Goal: Task Accomplishment & Management: Use online tool/utility

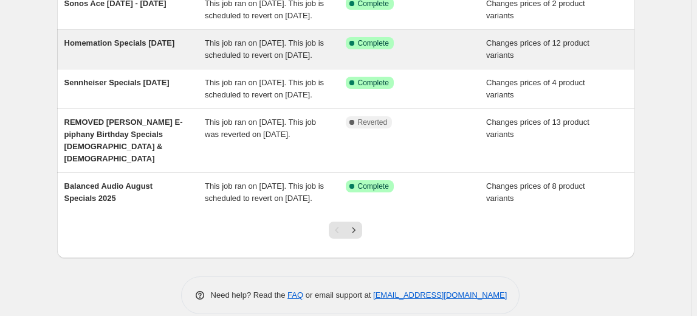
scroll to position [387, 0]
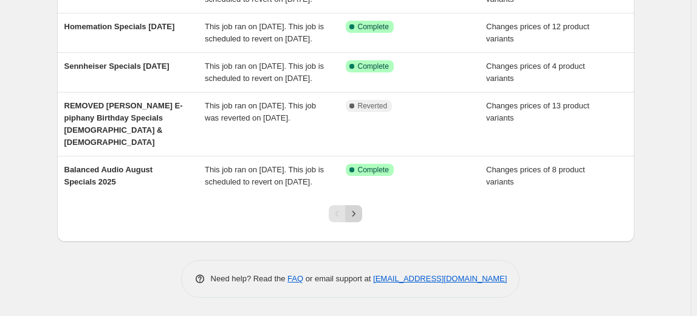
click at [360, 219] on icon "Next" at bounding box center [354, 213] width 12 height 12
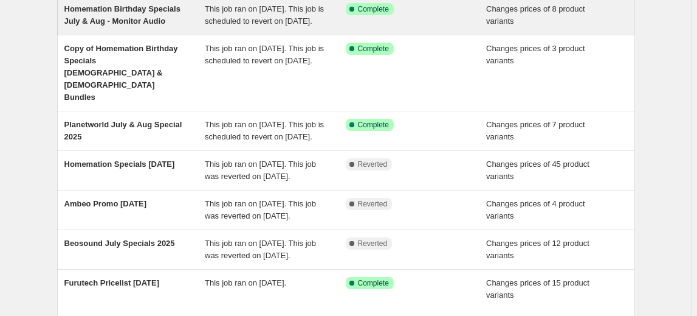
scroll to position [331, 0]
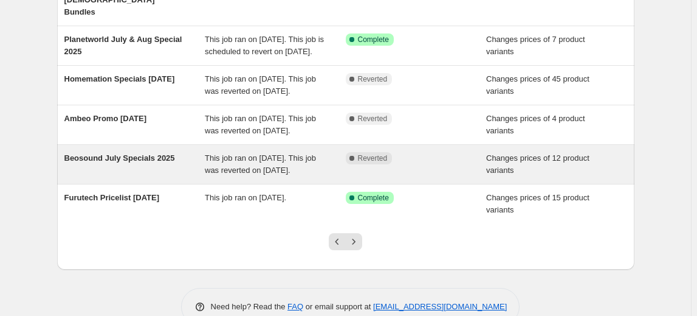
click at [157, 162] on span "Beosound July Specials 2025" at bounding box center [119, 157] width 111 height 9
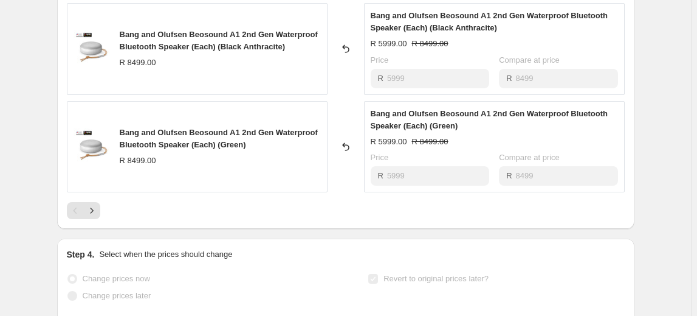
scroll to position [884, 0]
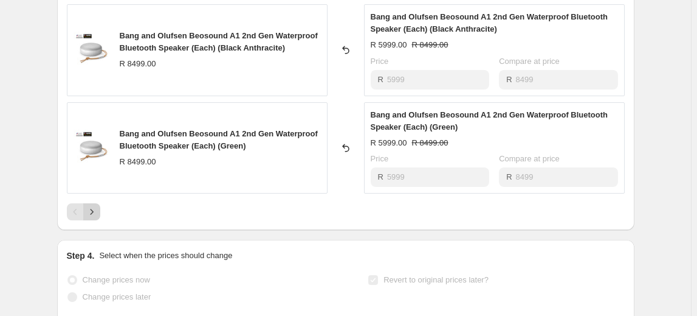
click at [98, 207] on icon "Next" at bounding box center [92, 212] width 12 height 12
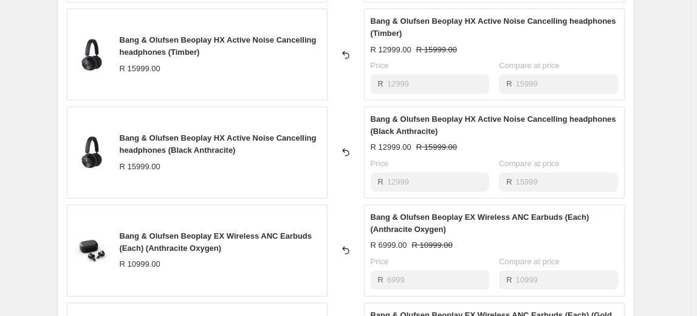
scroll to position [829, 0]
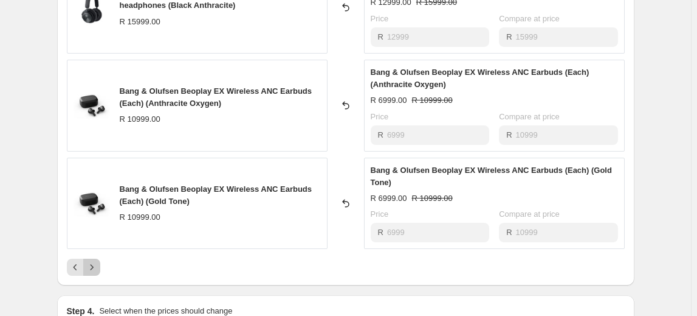
click at [100, 264] on button "Next" at bounding box center [91, 266] width 17 height 17
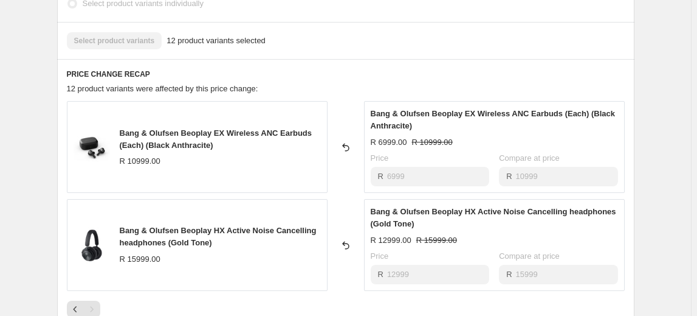
scroll to position [608, 0]
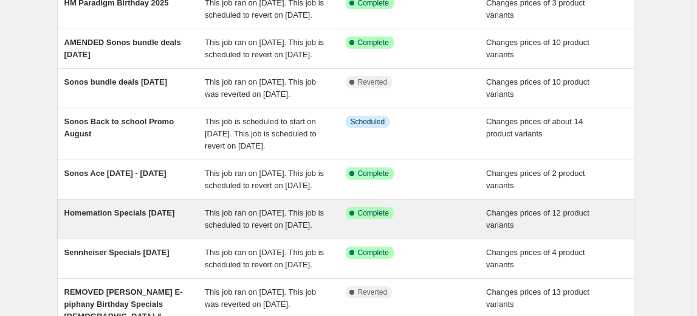
scroll to position [375, 0]
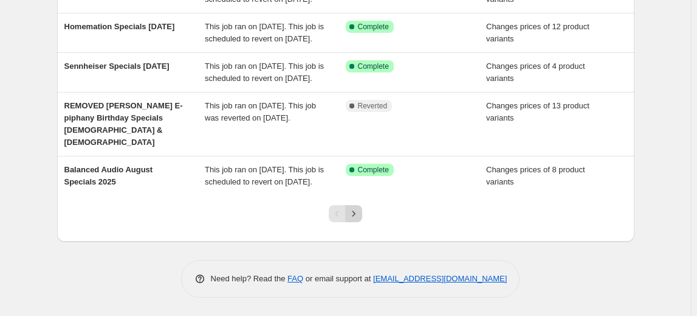
click at [360, 219] on icon "Next" at bounding box center [354, 213] width 12 height 12
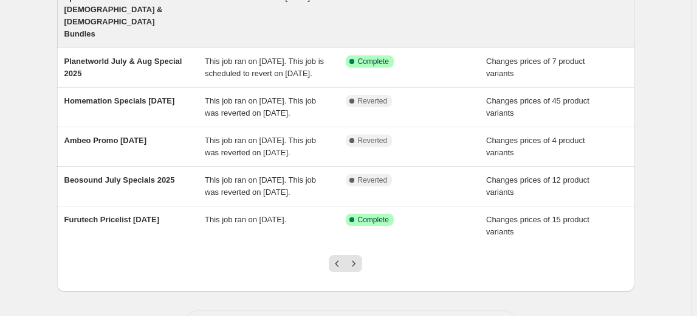
scroll to position [387, 0]
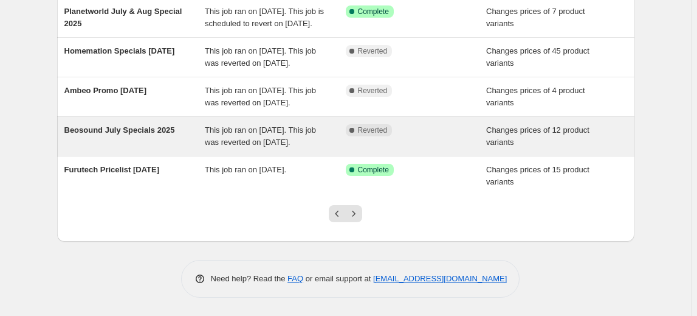
click at [161, 134] on span "Beosound July Specials 2025" at bounding box center [119, 129] width 111 height 9
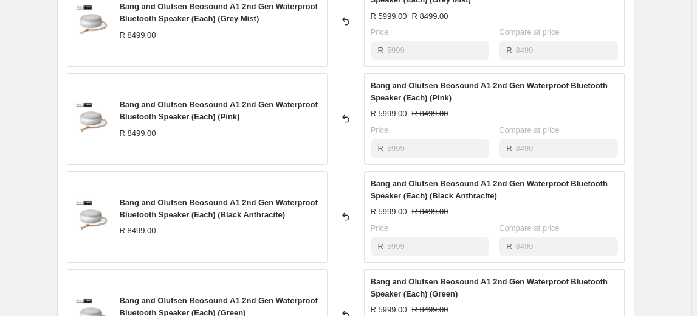
scroll to position [718, 0]
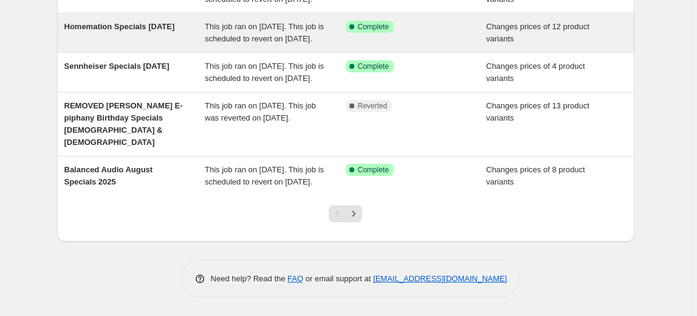
scroll to position [387, 0]
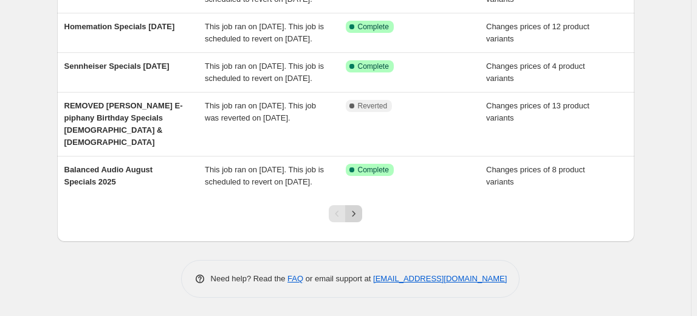
click at [355, 219] on icon "Next" at bounding box center [354, 213] width 12 height 12
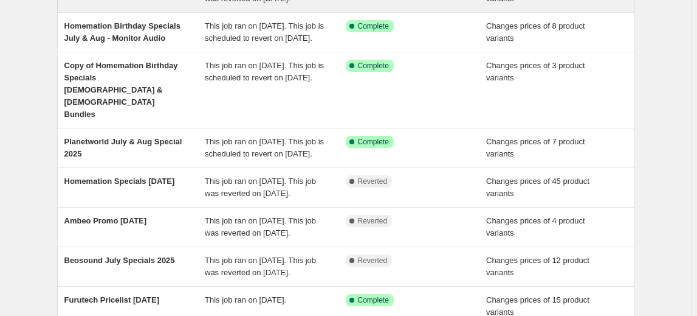
scroll to position [405, 0]
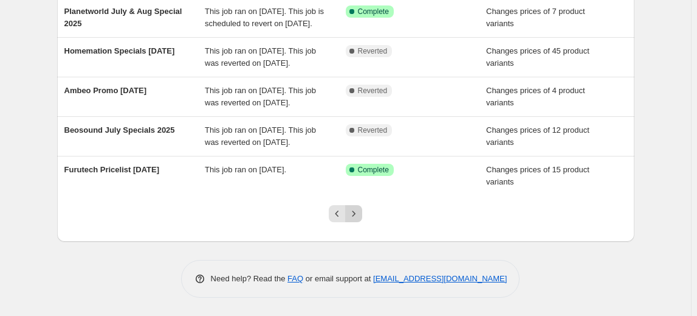
click at [360, 216] on icon "Next" at bounding box center [354, 213] width 12 height 12
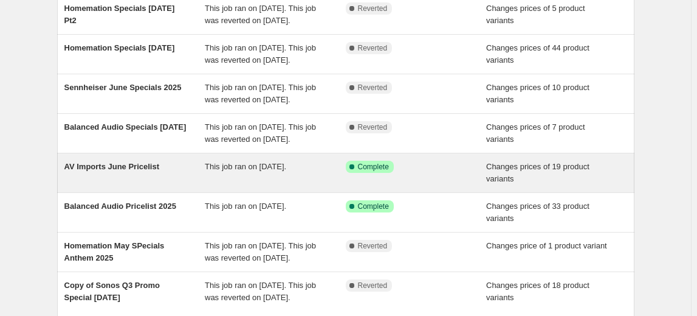
scroll to position [320, 0]
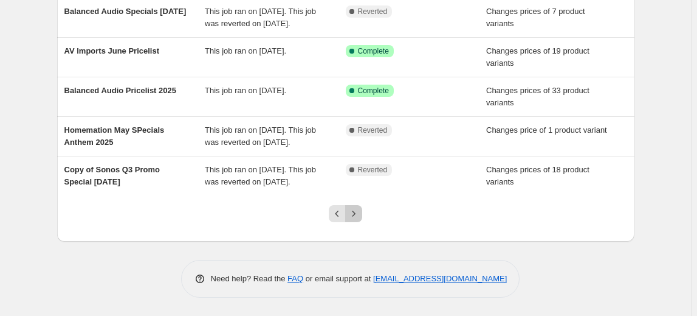
click at [348, 219] on button "Next" at bounding box center [353, 213] width 17 height 17
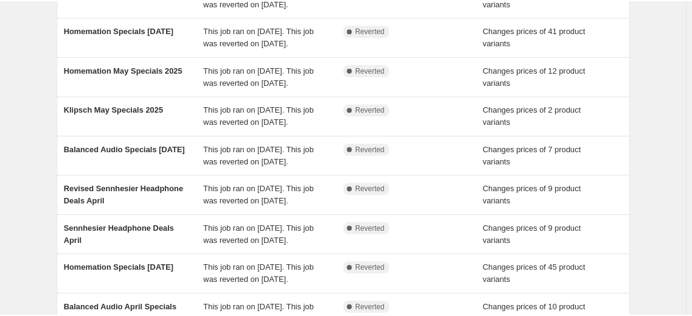
scroll to position [44, 0]
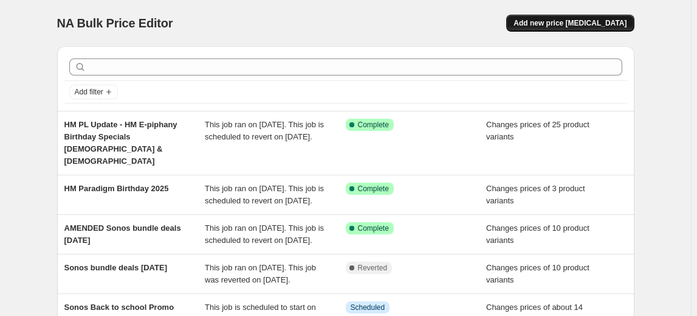
click at [572, 29] on button "Add new price [MEDICAL_DATA]" at bounding box center [570, 23] width 128 height 17
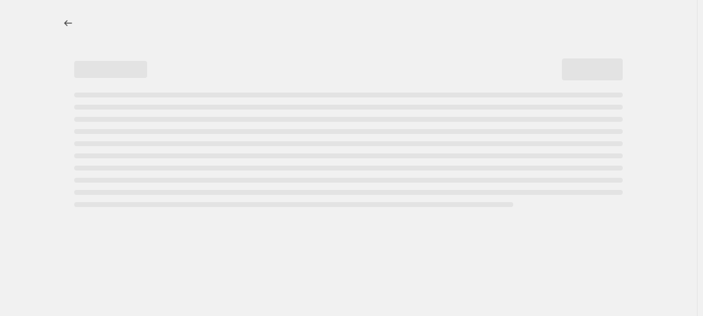
select select "percentage"
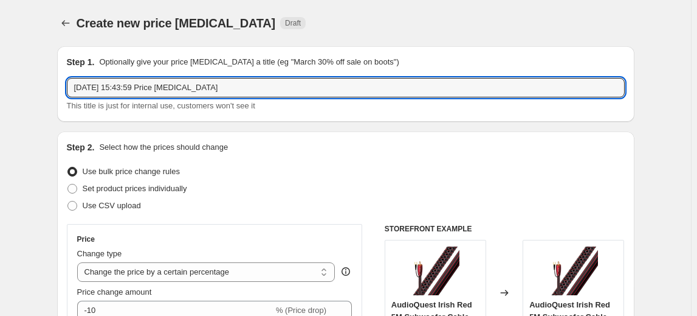
drag, startPoint x: 274, startPoint y: 87, endPoint x: -67, endPoint y: 80, distance: 341.2
click at [0, 80] on html "Home Settings Plans Skip to content Create new price change job. This page is r…" at bounding box center [348, 158] width 697 height 316
type input "Beosound Specials August 2025"
click at [107, 193] on span "Set product prices individually" at bounding box center [135, 188] width 105 height 9
click at [68, 184] on input "Set product prices individually" at bounding box center [67, 184] width 1 height 1
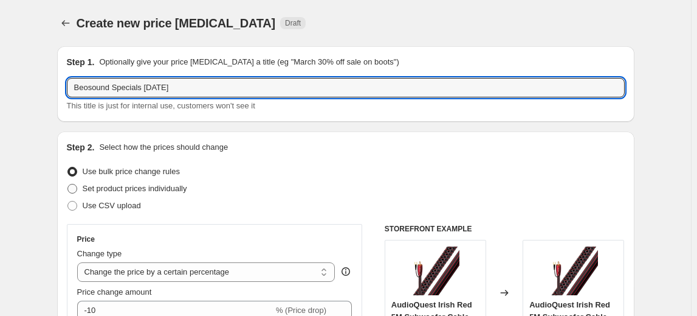
radio input "true"
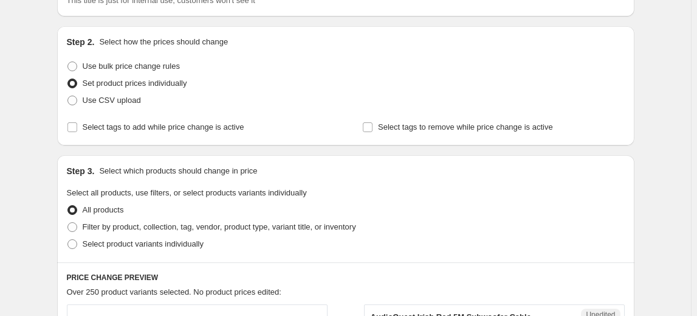
scroll to position [110, 0]
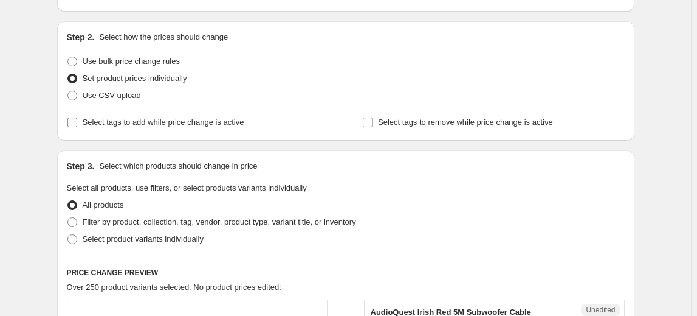
click at [74, 126] on span at bounding box center [72, 122] width 11 height 11
click at [74, 126] on input "Select tags to add while price change is active" at bounding box center [72, 122] width 10 height 10
checkbox input "true"
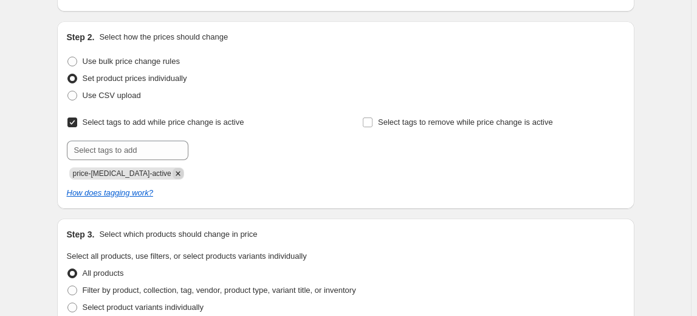
click at [173, 172] on icon "Remove price-change-job-active" at bounding box center [178, 173] width 11 height 11
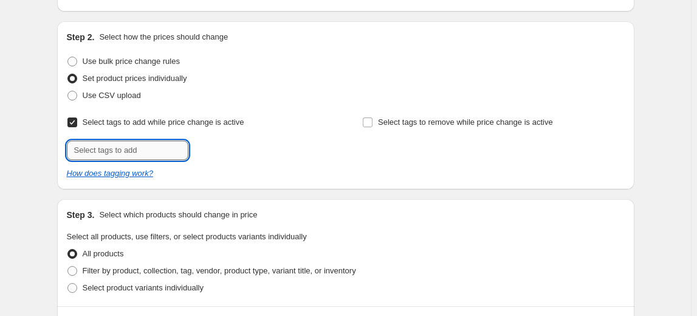
click at [140, 149] on input "text" at bounding box center [128, 149] width 122 height 19
type input "BO SP"
click at [239, 151] on button "Add BO SP" at bounding box center [219, 148] width 54 height 17
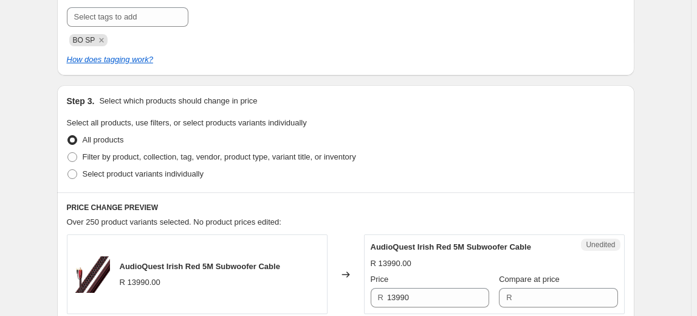
scroll to position [331, 0]
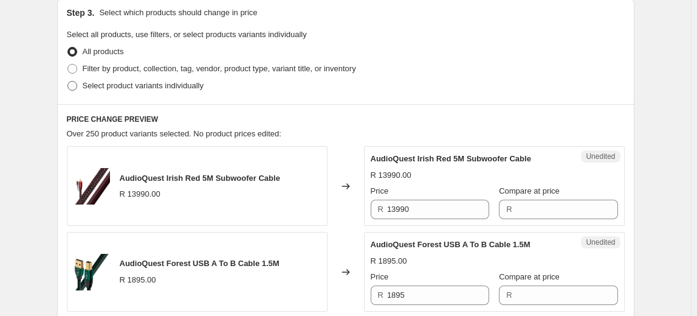
click at [76, 86] on span at bounding box center [72, 86] width 10 height 10
click at [68, 81] on input "Select product variants individually" at bounding box center [67, 81] width 1 height 1
radio input "true"
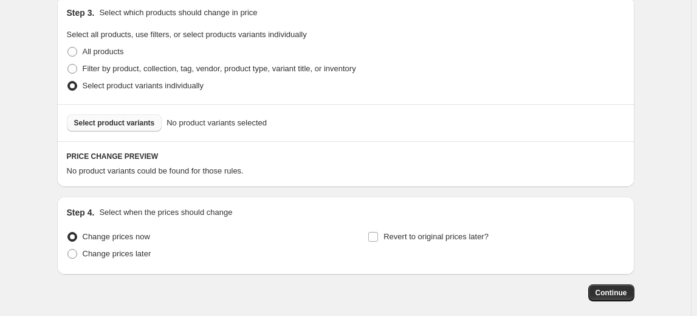
click at [123, 126] on span "Select product variants" at bounding box center [114, 123] width 81 height 10
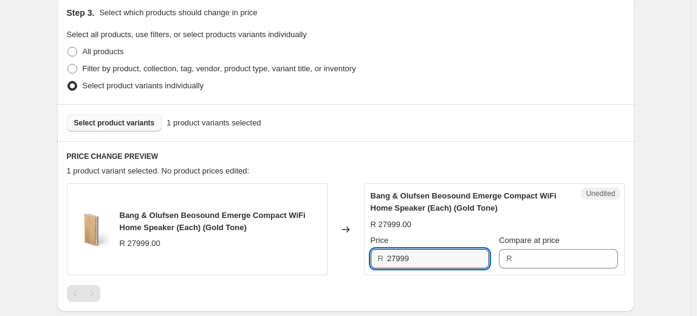
drag, startPoint x: 439, startPoint y: 255, endPoint x: 370, endPoint y: 255, distance: 69.3
click at [370, 255] on div "Unedited Bang & Olufsen Beosound Emerge Compact WiFi Home Speaker (Each) (Gold …" at bounding box center [494, 229] width 261 height 92
type input "27999"
click at [544, 262] on input "Compare at price" at bounding box center [567, 258] width 102 height 19
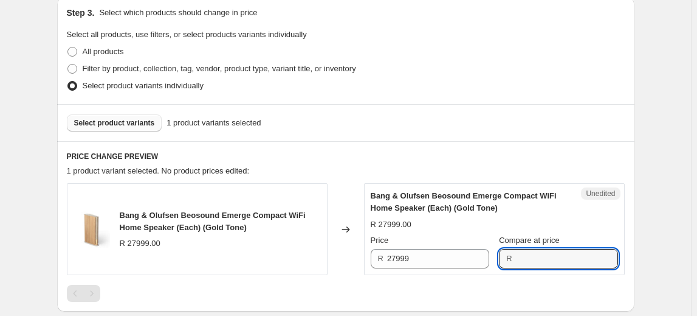
paste input "27999"
type input "27999"
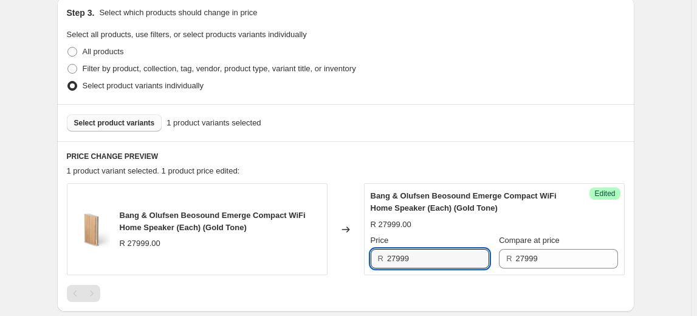
drag, startPoint x: 445, startPoint y: 260, endPoint x: 308, endPoint y: 246, distance: 137.5
click at [308, 246] on div "Bang & Olufsen Beosound Emerge Compact WiFi Home Speaker (Each) (Gold Tone) R 2…" at bounding box center [346, 229] width 558 height 92
type input "20999"
click at [105, 124] on span "Select product variants" at bounding box center [114, 123] width 81 height 10
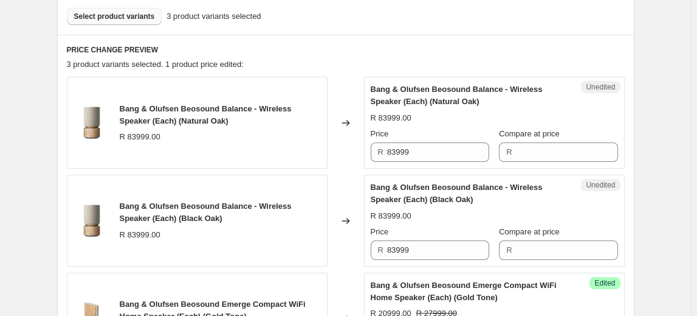
scroll to position [433, 0]
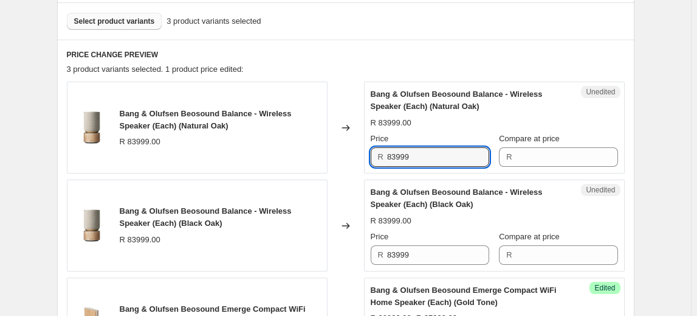
drag, startPoint x: 455, startPoint y: 151, endPoint x: 371, endPoint y: 152, distance: 83.3
click at [371, 152] on div "Unedited Bang & Olufsen Beosound Balance - Wireless Speaker (Each) (Natural Oak…" at bounding box center [494, 127] width 261 height 92
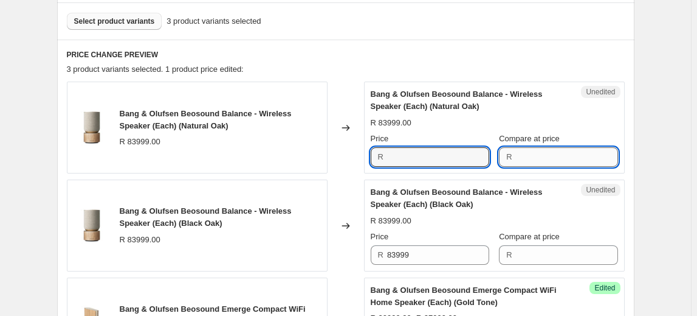
type input "83999"
drag, startPoint x: 553, startPoint y: 164, endPoint x: 496, endPoint y: 163, distance: 57.2
click at [553, 164] on input "Compare at price" at bounding box center [567, 156] width 102 height 19
paste input "83999"
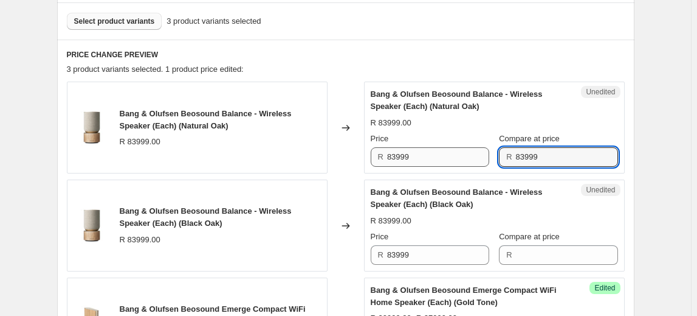
type input "83999"
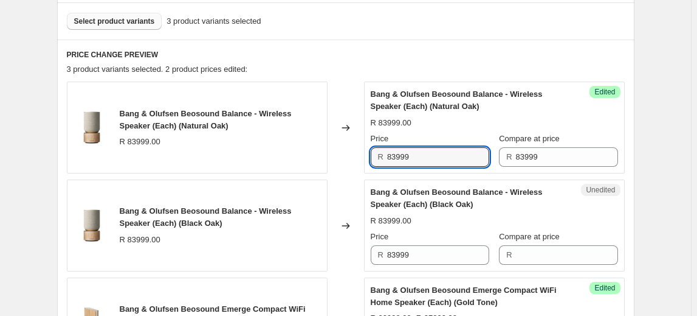
drag, startPoint x: 433, startPoint y: 156, endPoint x: 353, endPoint y: 154, distance: 79.7
click at [353, 154] on div "Bang & Olufsen Beosound Balance - Wireless Speaker (Each) (Natural Oak) R 83999…" at bounding box center [346, 127] width 558 height 92
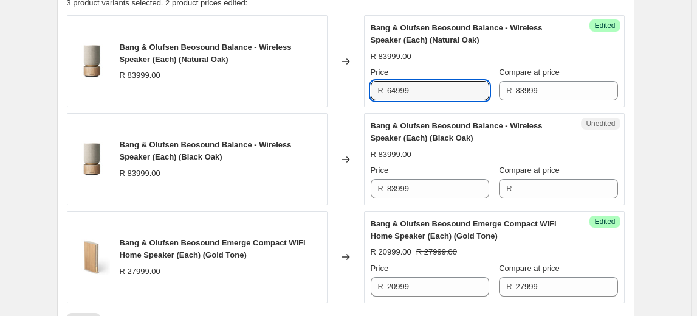
scroll to position [598, 0]
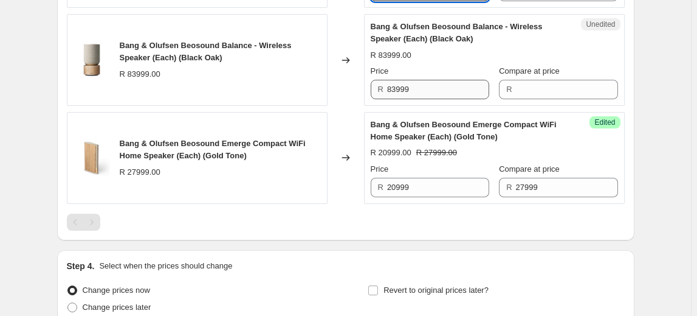
type input "64999"
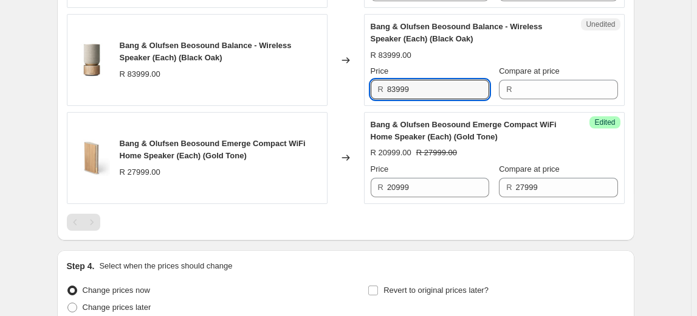
drag, startPoint x: 431, startPoint y: 91, endPoint x: 367, endPoint y: 90, distance: 63.8
click at [367, 90] on div "Unedited Bang & Olufsen Beosound Balance - Wireless Speaker (Each) (Black Oak) …" at bounding box center [494, 60] width 261 height 92
type input "83999"
click at [561, 100] on div "Unedited Bang & Olufsen Beosound Balance - Wireless Speaker (Each) (Black Oak) …" at bounding box center [494, 60] width 261 height 92
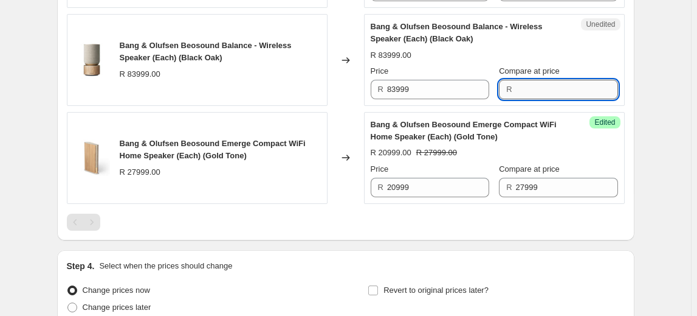
click at [561, 90] on input "Compare at price" at bounding box center [567, 89] width 102 height 19
paste input "83999"
type input "83999"
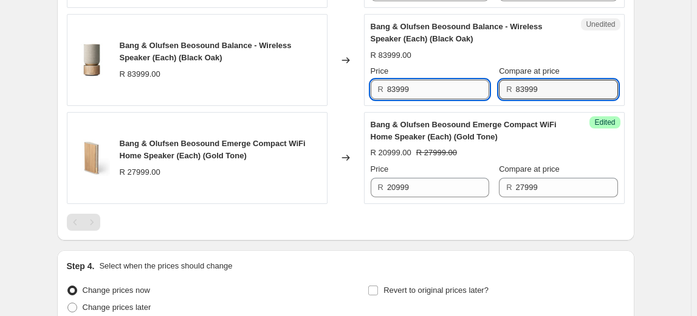
click at [434, 89] on input "83999" at bounding box center [438, 89] width 102 height 19
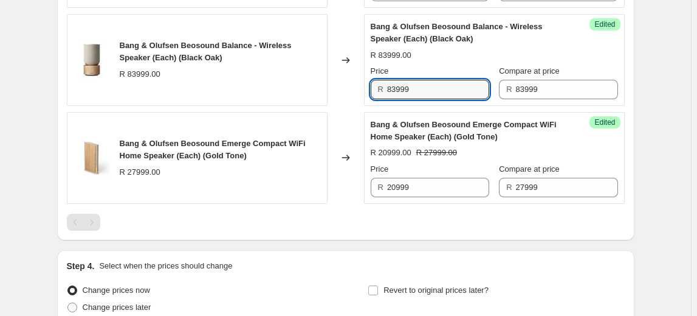
drag, startPoint x: 434, startPoint y: 89, endPoint x: 326, endPoint y: 82, distance: 108.4
click at [324, 82] on div "Bang & Olufsen Beosound Balance - Wireless Speaker (Each) (Black Oak) R 83999.0…" at bounding box center [346, 60] width 558 height 92
type input "64999"
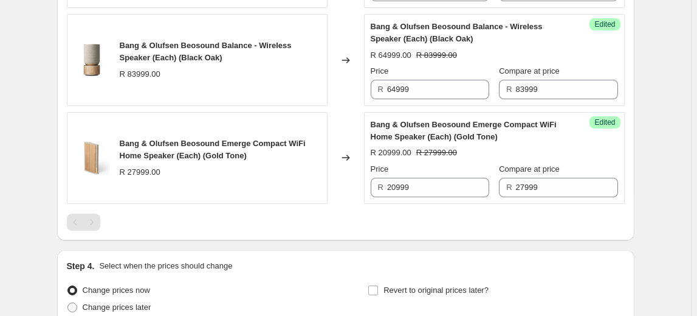
click at [282, 272] on div "Step 4. Select when the prices should change Change prices now Change prices la…" at bounding box center [346, 289] width 558 height 58
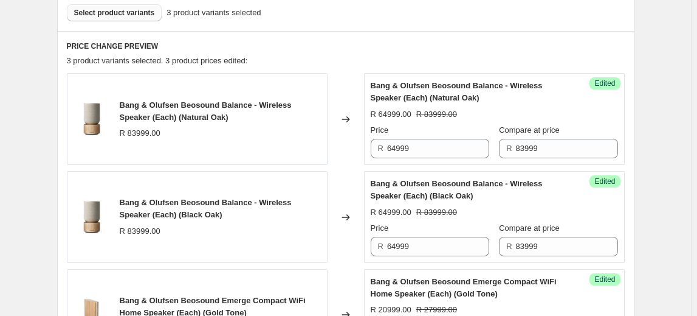
scroll to position [378, 0]
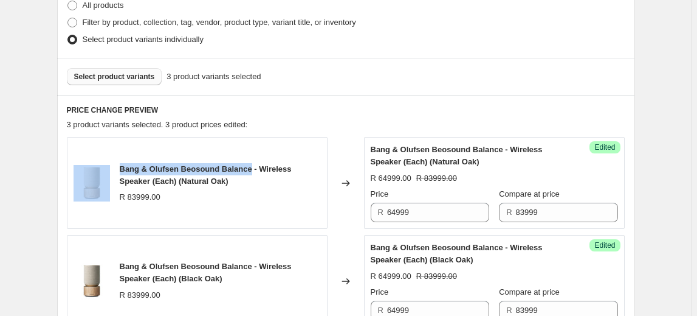
drag, startPoint x: 249, startPoint y: 167, endPoint x: 90, endPoint y: 161, distance: 158.8
click at [90, 161] on div "Bang & Olufsen Beosound Balance - Wireless Speaker (Each) (Natural Oak) R 83999…" at bounding box center [197, 183] width 261 height 92
drag, startPoint x: 171, startPoint y: 173, endPoint x: 215, endPoint y: 165, distance: 44.4
click at [173, 173] on span "Bang & Olufsen Beosound Balance - Wireless Speaker (Each) (Natural Oak)" at bounding box center [206, 174] width 172 height 21
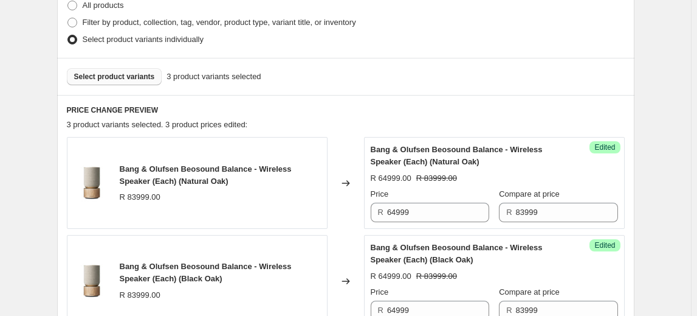
click at [257, 168] on span "Bang & Olufsen Beosound Balance - Wireless Speaker (Each) (Natural Oak)" at bounding box center [206, 174] width 172 height 21
drag, startPoint x: 251, startPoint y: 169, endPoint x: 122, endPoint y: 169, distance: 129.5
click at [122, 169] on span "Bang & Olufsen Beosound Balance - Wireless Speaker (Each) (Natural Oak)" at bounding box center [206, 174] width 172 height 21
copy span "Bang & Olufsen Beosound Balance"
click at [128, 82] on button "Select product variants" at bounding box center [114, 76] width 95 height 17
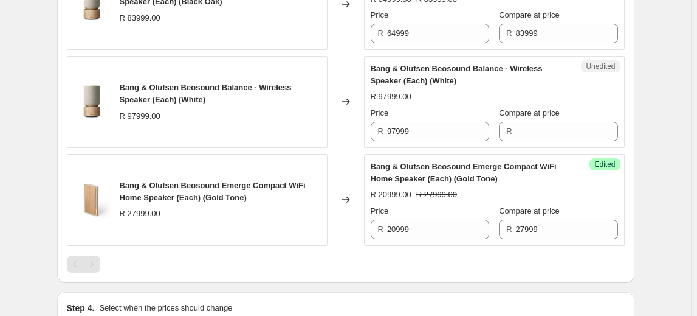
scroll to position [654, 0]
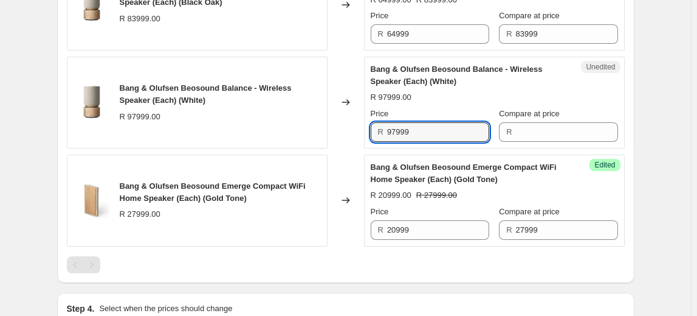
drag, startPoint x: 427, startPoint y: 133, endPoint x: 354, endPoint y: 133, distance: 73.6
click at [354, 133] on div "Bang & Olufsen Beosound Balance - Wireless Speaker (Each) (White) R 97999.00 Ch…" at bounding box center [346, 103] width 558 height 92
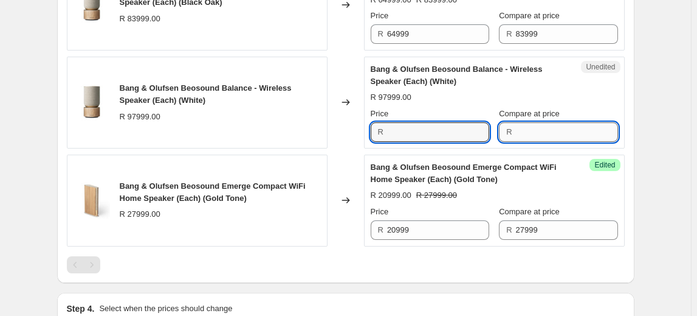
type input "97999"
click at [575, 134] on input "Compare at price" at bounding box center [567, 131] width 102 height 19
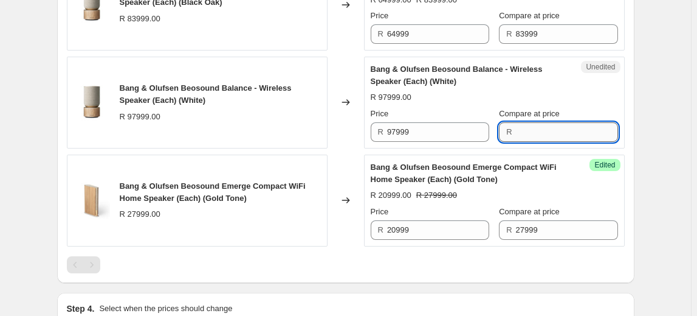
paste input "97999"
type input "97999"
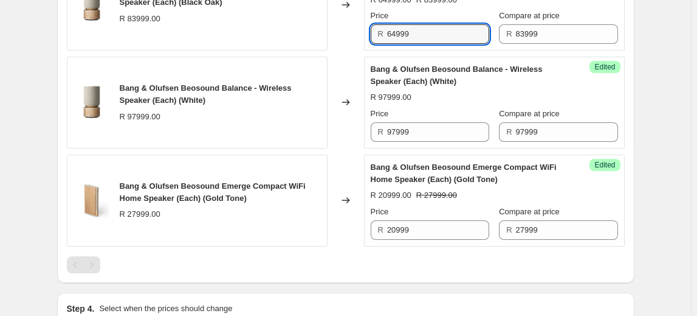
drag, startPoint x: 453, startPoint y: 41, endPoint x: 358, endPoint y: 38, distance: 94.9
click at [358, 38] on div "Bang & Olufsen Beosound Balance - Wireless Speaker (Each) (Black Oak) R 83999.0…" at bounding box center [346, 5] width 558 height 92
click at [478, 125] on input "97999" at bounding box center [438, 131] width 102 height 19
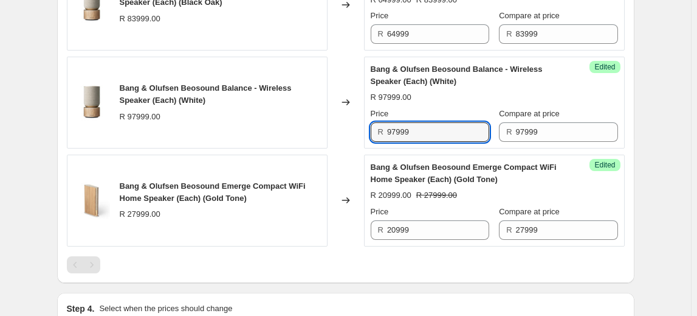
drag, startPoint x: 453, startPoint y: 128, endPoint x: 305, endPoint y: 125, distance: 148.4
click at [305, 125] on div "Bang & Olufsen Beosound Balance - Wireless Speaker (Each) (White) R 97999.00 Ch…" at bounding box center [346, 103] width 558 height 92
type input "74999"
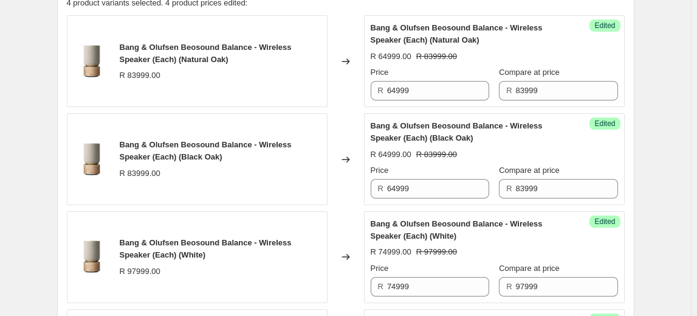
scroll to position [378, 0]
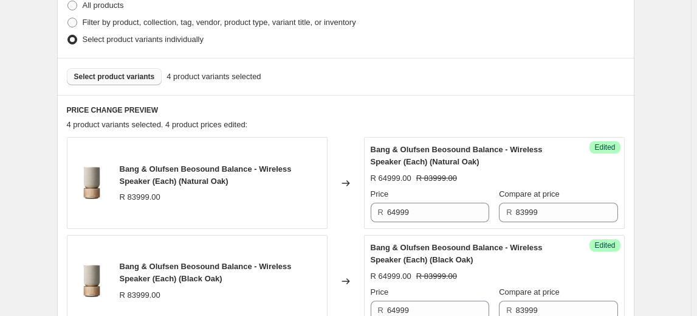
click at [103, 71] on button "Select product variants" at bounding box center [114, 76] width 95 height 17
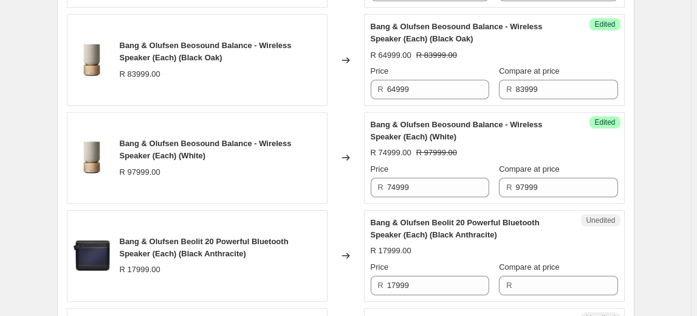
scroll to position [764, 0]
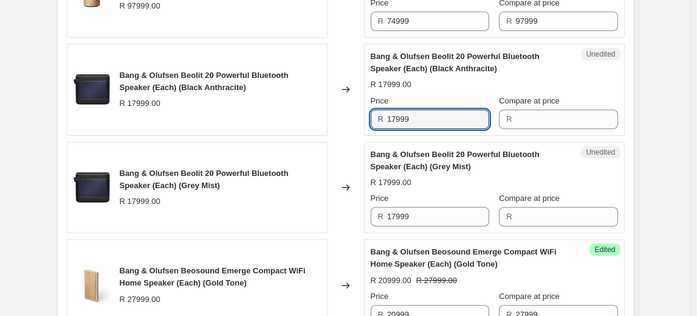
drag, startPoint x: 417, startPoint y: 120, endPoint x: 344, endPoint y: 112, distance: 74.0
click at [344, 112] on div "Bang & Olufsen Beolit 20 Powerful Bluetooth Speaker (Each) (Black Anthracite) R…" at bounding box center [346, 90] width 558 height 92
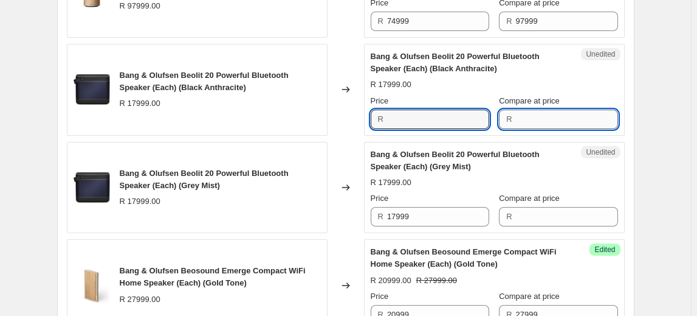
type input "17999"
drag, startPoint x: 573, startPoint y: 122, endPoint x: 567, endPoint y: 121, distance: 6.2
click at [573, 122] on input "Compare at price" at bounding box center [567, 118] width 102 height 19
paste input "17999"
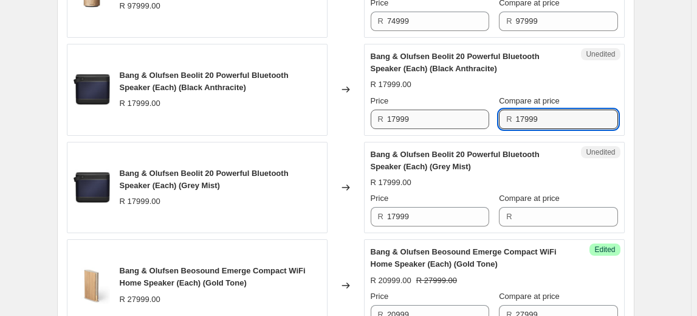
type input "17999"
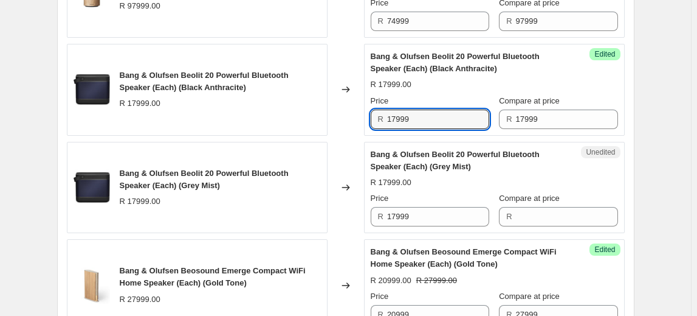
drag, startPoint x: 457, startPoint y: 119, endPoint x: 325, endPoint y: 119, distance: 131.3
click at [325, 119] on div "Bang & Olufsen Beolit 20 Powerful Bluetooth Speaker (Each) (Black Anthracite) R…" at bounding box center [346, 90] width 558 height 92
type input "13999"
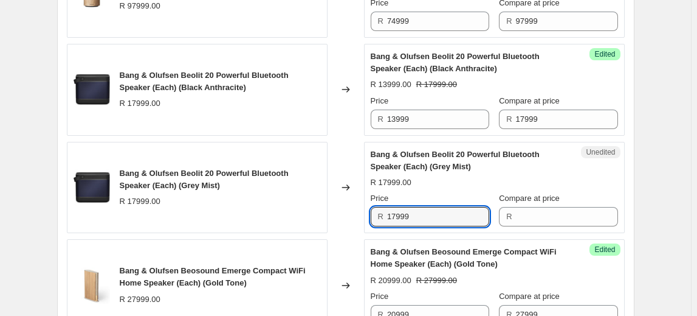
drag, startPoint x: 412, startPoint y: 212, endPoint x: 331, endPoint y: 212, distance: 80.9
click at [331, 212] on div "Bang & Olufsen Beolit 20 Powerful Bluetooth Speaker (Each) (Grey Mist) R 17999.…" at bounding box center [346, 188] width 558 height 92
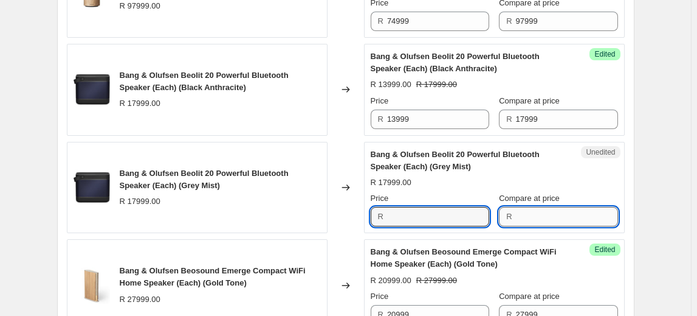
type input "17999"
click at [575, 220] on input "Compare at price" at bounding box center [567, 216] width 102 height 19
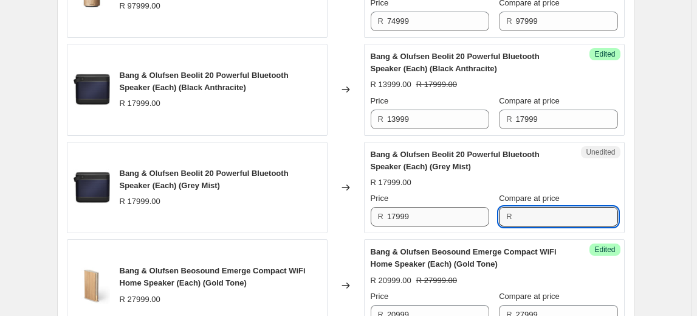
paste input "17999"
type input "17999"
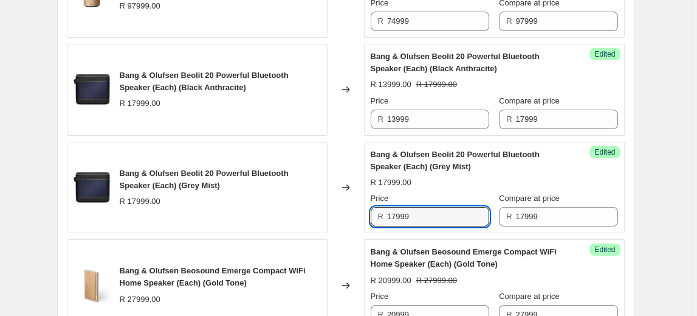
drag, startPoint x: 422, startPoint y: 209, endPoint x: 334, endPoint y: 209, distance: 88.2
click at [334, 209] on div "Bang & Olufsen Beolit 20 Powerful Bluetooth Speaker (Each) (Grey Mist) R 17999.…" at bounding box center [346, 188] width 558 height 92
type input "13999"
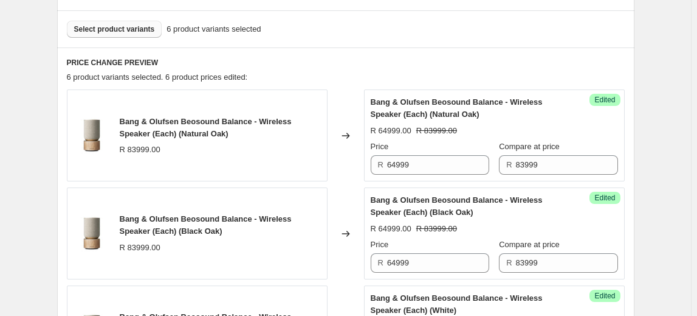
scroll to position [378, 0]
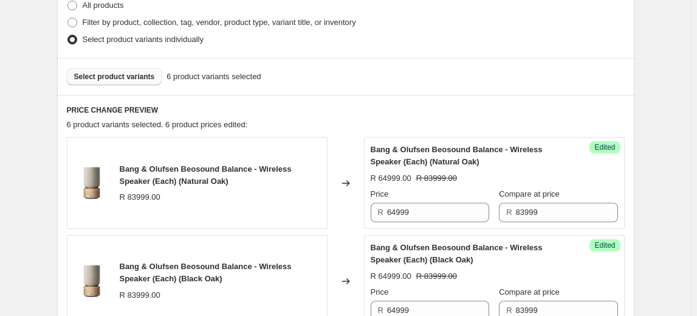
click at [108, 84] on button "Select product variants" at bounding box center [114, 76] width 95 height 17
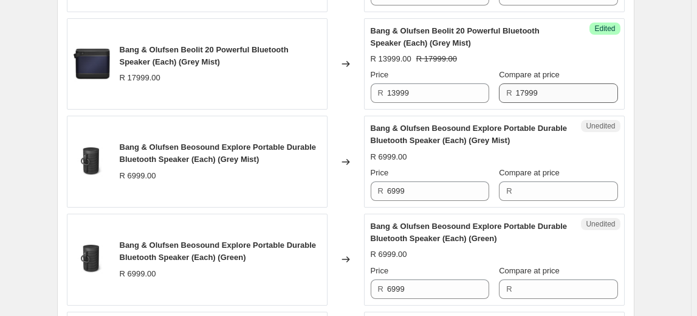
scroll to position [986, 0]
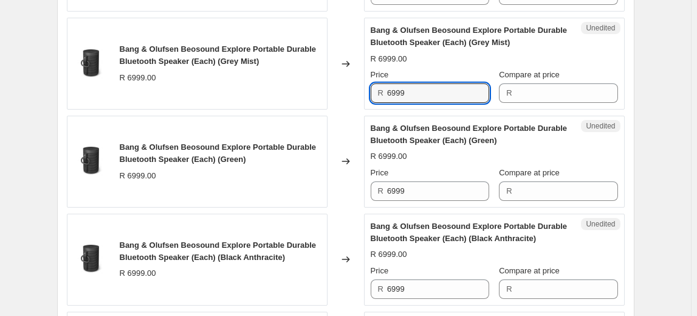
drag, startPoint x: 444, startPoint y: 85, endPoint x: 302, endPoint y: 89, distance: 142.3
click at [302, 89] on div "Bang & Olufsen Beosound Explore Portable Durable Bluetooth Speaker (Each) (Grey…" at bounding box center [346, 64] width 558 height 92
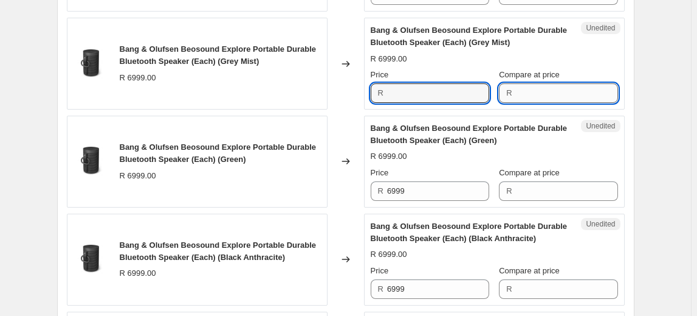
type input "6999"
click at [542, 95] on input "Compare at price" at bounding box center [567, 92] width 102 height 19
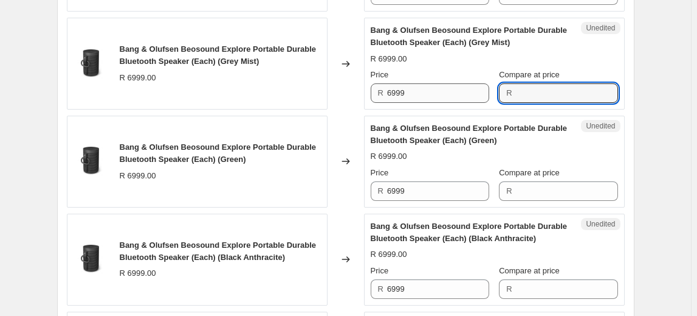
paste input "6999"
type input "6999"
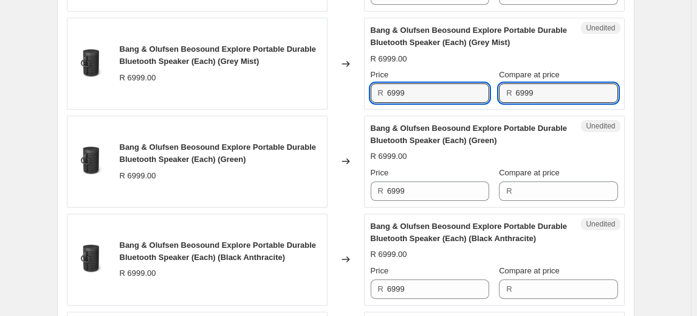
drag, startPoint x: 429, startPoint y: 92, endPoint x: 314, endPoint y: 87, distance: 115.0
click at [314, 87] on div "Bang & Olufsen Beosound Explore Portable Durable Bluetooth Speaker (Each) (Grey…" at bounding box center [346, 64] width 558 height 92
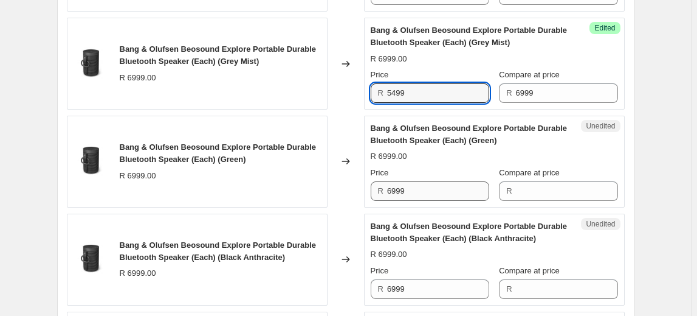
type input "5499"
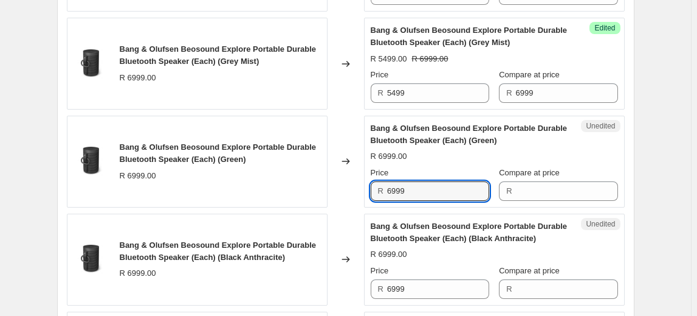
click at [311, 189] on div "Bang & Olufsen Beosound Explore Portable Durable Bluetooth Speaker (Each) (Gree…" at bounding box center [346, 162] width 558 height 92
type input "6999"
click at [537, 187] on input "Compare at price" at bounding box center [567, 190] width 102 height 19
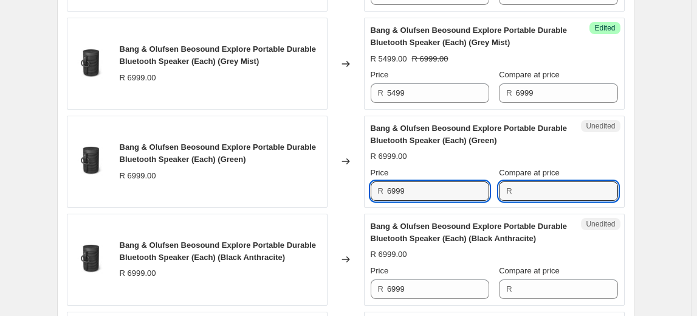
paste input "6999"
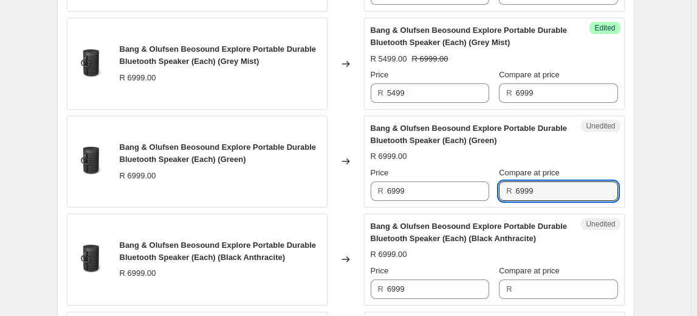
type input "6999"
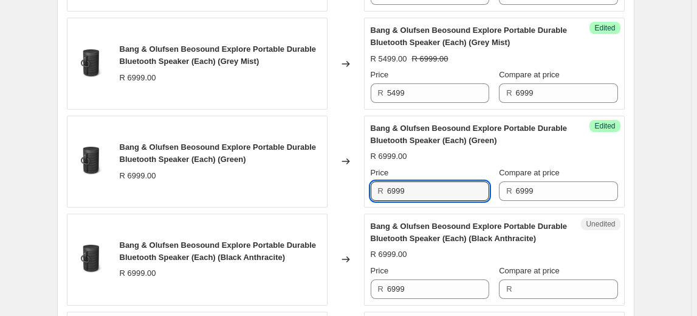
drag, startPoint x: 383, startPoint y: 185, endPoint x: 347, endPoint y: 184, distance: 35.9
click at [347, 184] on div "Bang & Olufsen Beosound Explore Portable Durable Bluetooth Speaker (Each) (Gree…" at bounding box center [346, 162] width 558 height 92
type input "5499"
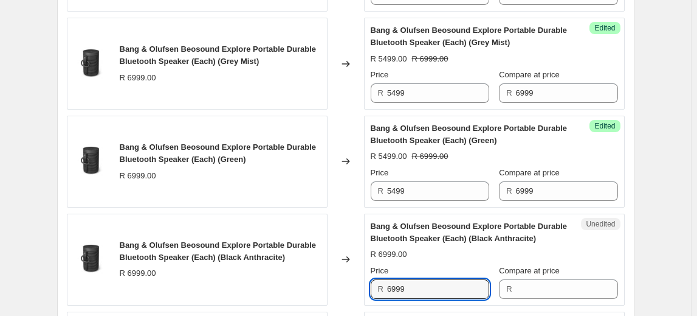
drag, startPoint x: 416, startPoint y: 282, endPoint x: 303, endPoint y: 285, distance: 113.8
click at [303, 285] on div "Bang & Olufsen Beosound Explore Portable Durable Bluetooth Speaker (Each) (Blac…" at bounding box center [346, 259] width 558 height 92
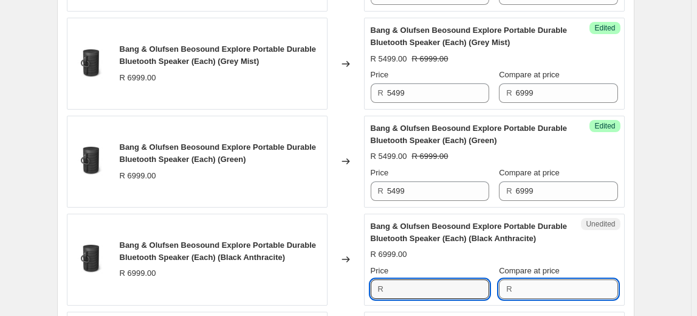
type input "6999"
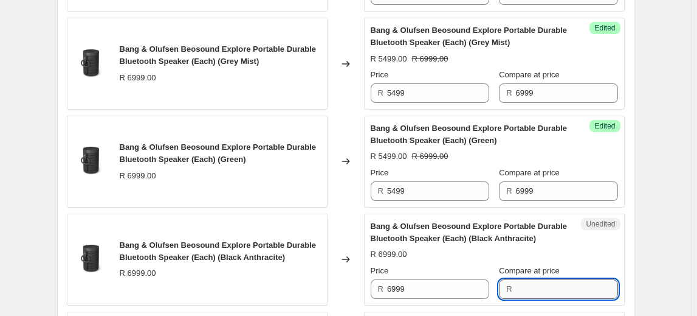
click at [530, 283] on input "Compare at price" at bounding box center [567, 288] width 102 height 19
paste input "6999"
type input "6999"
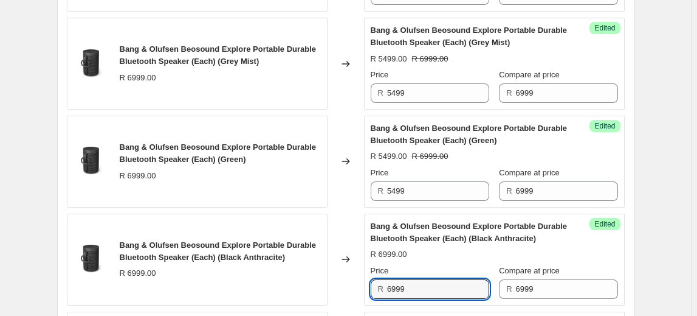
drag, startPoint x: 426, startPoint y: 280, endPoint x: 336, endPoint y: 280, distance: 90.0
click at [336, 280] on div "Bang & Olufsen Beosound Explore Portable Durable Bluetooth Speaker (Each) (Blac…" at bounding box center [346, 259] width 558 height 92
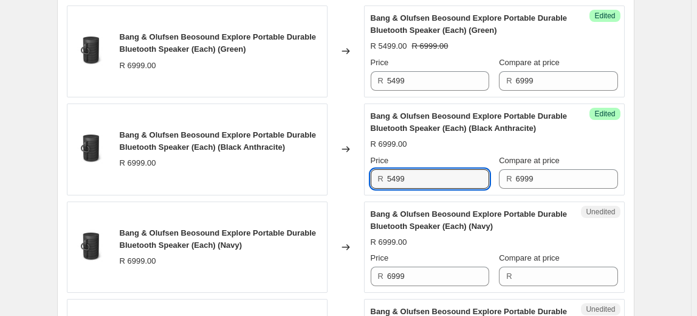
scroll to position [1151, 0]
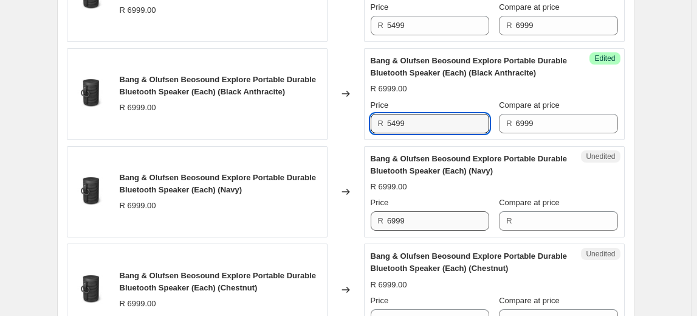
type input "5499"
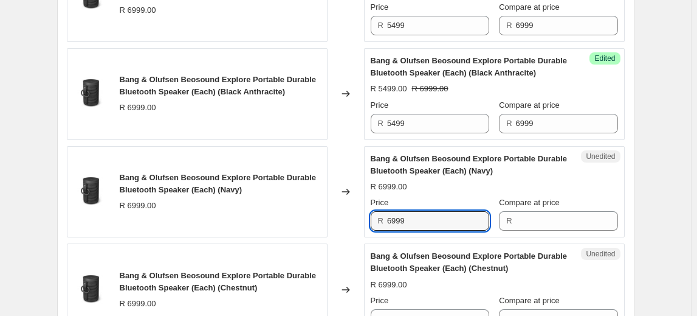
drag, startPoint x: 419, startPoint y: 218, endPoint x: 334, endPoint y: 207, distance: 85.2
click at [336, 207] on div "Bang & Olufsen Beosound Explore Portable Durable Bluetooth Speaker (Each) (Navy…" at bounding box center [346, 192] width 558 height 92
type input "6999"
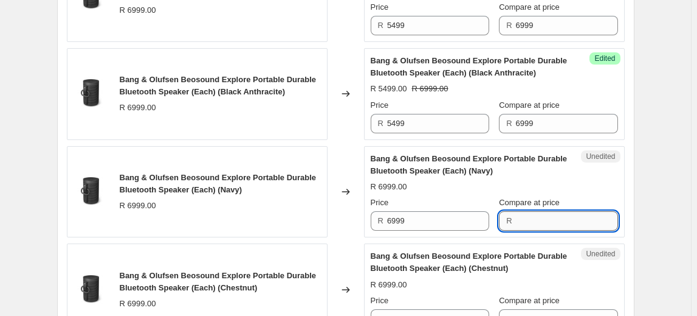
click at [550, 224] on input "Compare at price" at bounding box center [567, 220] width 102 height 19
paste input "6999"
type input "6999"
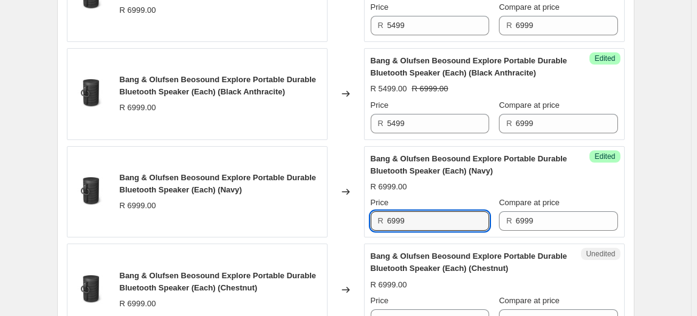
drag, startPoint x: 340, startPoint y: 217, endPoint x: 320, endPoint y: 217, distance: 20.7
click at [320, 217] on div "Bang & Olufsen Beosound Explore Portable Durable Bluetooth Speaker (Each) (Navy…" at bounding box center [346, 192] width 558 height 92
type input "5499"
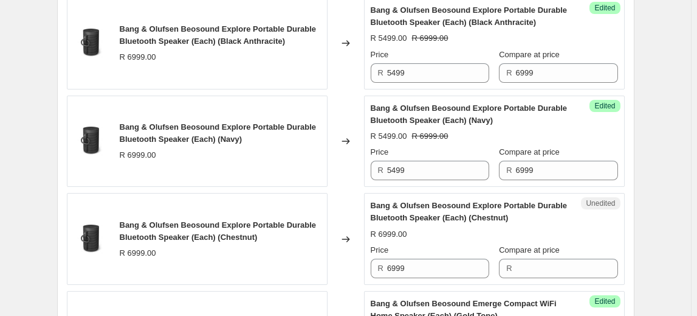
scroll to position [1262, 0]
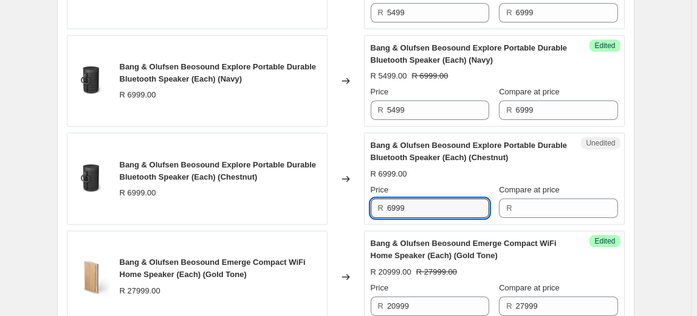
drag, startPoint x: 424, startPoint y: 207, endPoint x: 347, endPoint y: 209, distance: 77.3
click at [347, 209] on div "Bang & Olufsen Beosound Explore Portable Durable Bluetooth Speaker (Each) (Ches…" at bounding box center [346, 179] width 558 height 92
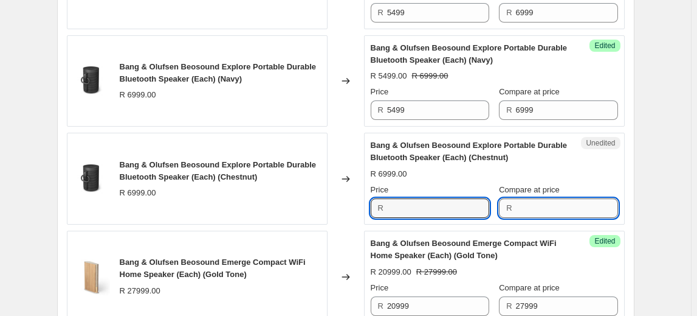
type input "6999"
click at [526, 206] on input "Compare at price" at bounding box center [567, 207] width 102 height 19
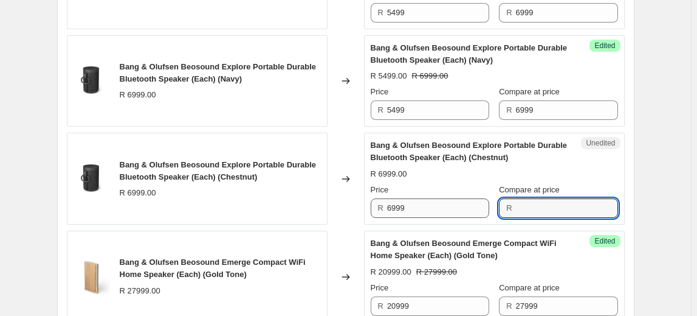
paste input "6999"
type input "6999"
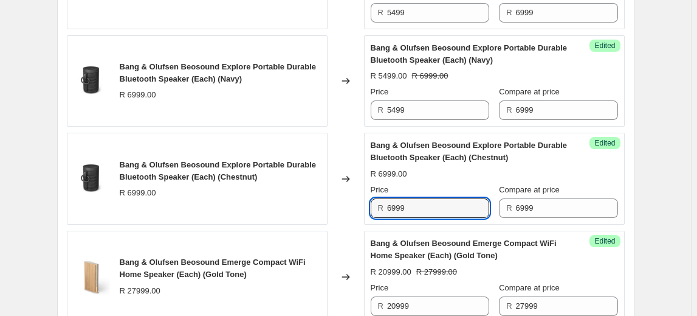
drag, startPoint x: 415, startPoint y: 202, endPoint x: 345, endPoint y: 194, distance: 70.4
click at [345, 194] on div "Bang & Olufsen Beosound Explore Portable Durable Bluetooth Speaker (Each) (Ches…" at bounding box center [346, 179] width 558 height 92
type input "5499"
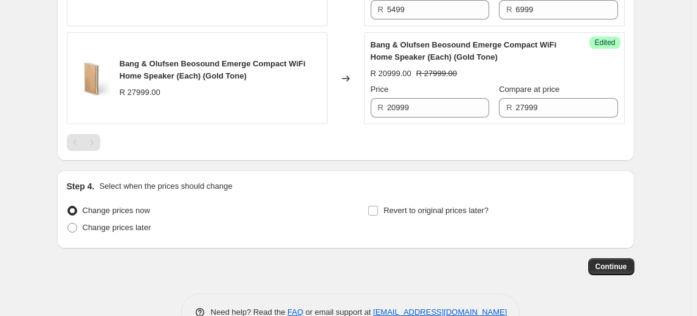
scroll to position [1488, 0]
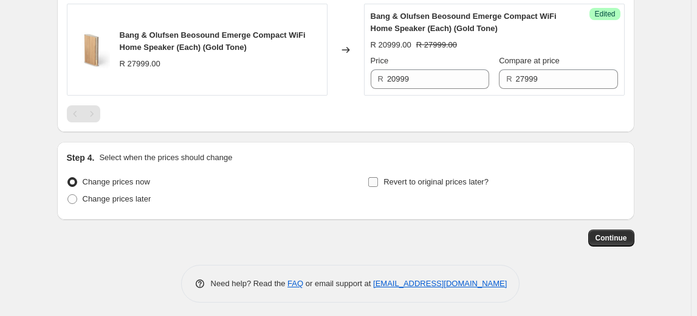
click at [465, 179] on span "Revert to original prices later?" at bounding box center [436, 181] width 105 height 9
click at [378, 179] on input "Revert to original prices later?" at bounding box center [373, 182] width 10 height 10
checkbox input "true"
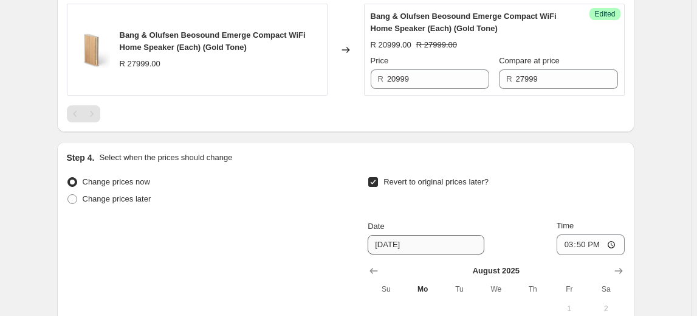
scroll to position [1654, 0]
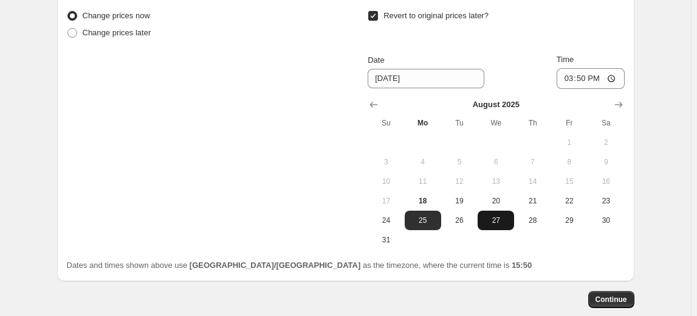
click at [513, 213] on button "27" at bounding box center [496, 219] width 36 height 19
click at [536, 215] on span "28" at bounding box center [532, 220] width 27 height 10
type input "8/28/2025"
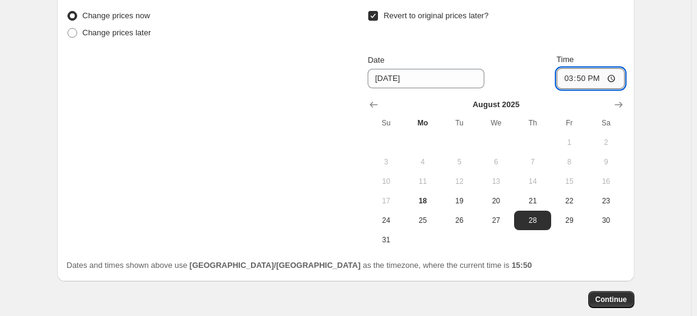
click at [581, 77] on input "15:50" at bounding box center [591, 78] width 68 height 21
type input "00:00"
click at [623, 294] on span "Continue" at bounding box center [612, 299] width 32 height 10
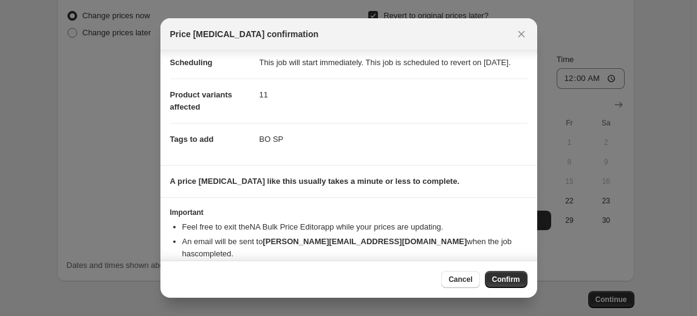
scroll to position [50, 0]
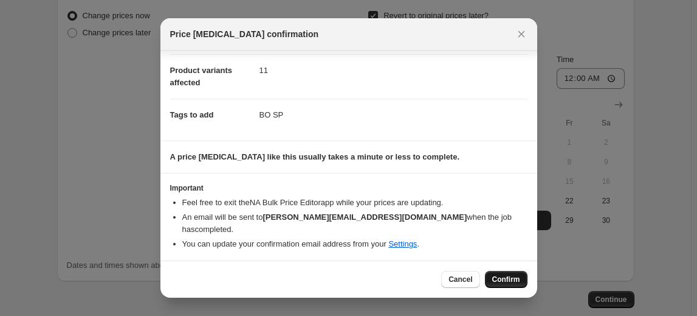
click at [515, 282] on span "Confirm" at bounding box center [506, 279] width 28 height 10
